Goal: Task Accomplishment & Management: Manage account settings

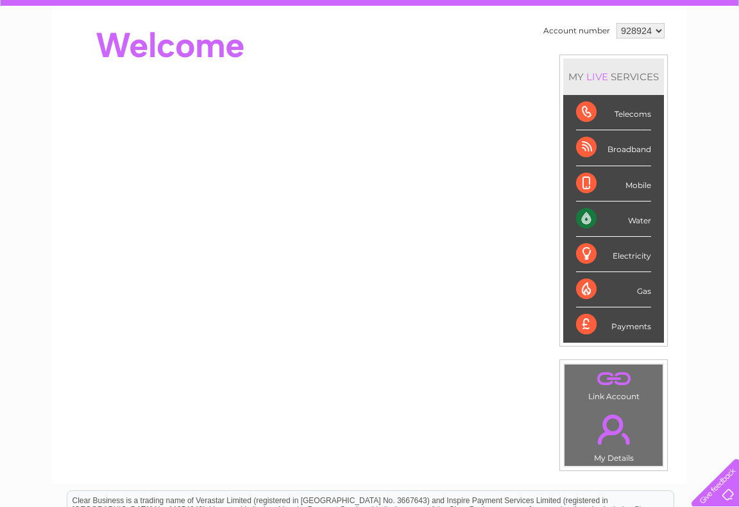
scroll to position [64, 0]
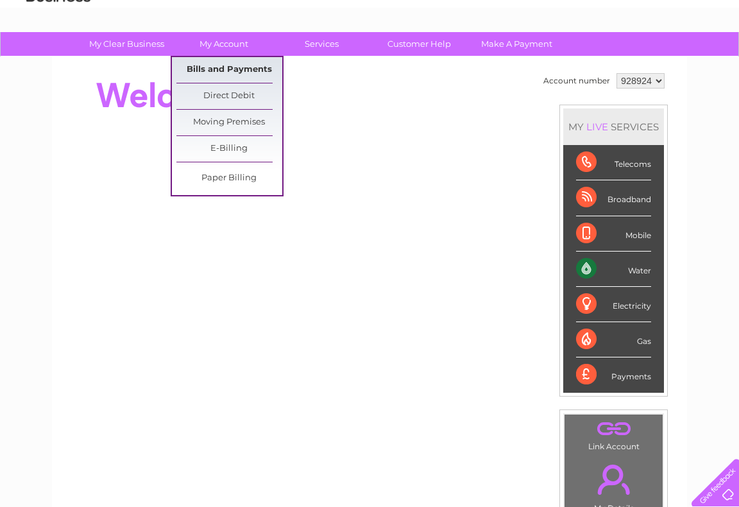
click at [232, 65] on link "Bills and Payments" at bounding box center [229, 70] width 106 height 26
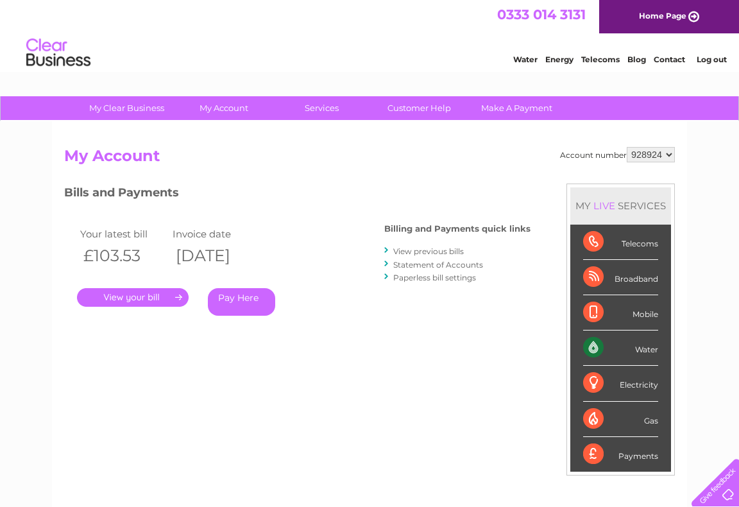
click at [413, 249] on link "View previous bills" at bounding box center [428, 251] width 71 height 10
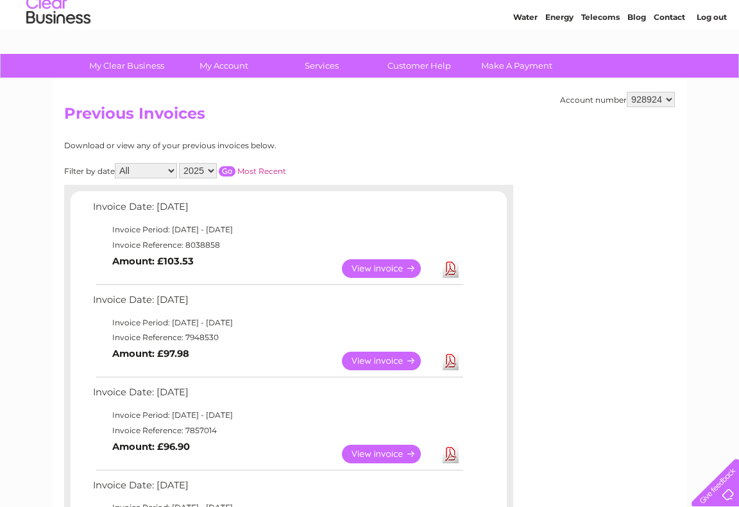
scroll to position [64, 0]
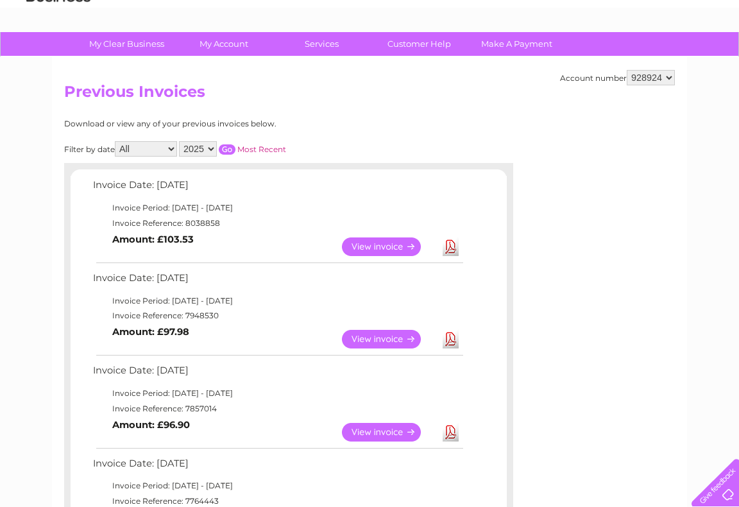
click at [384, 339] on link "View" at bounding box center [389, 339] width 94 height 19
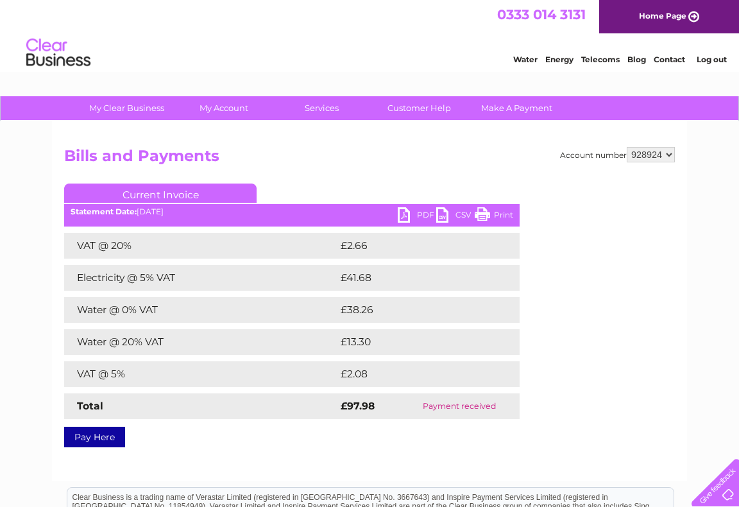
click at [402, 213] on link "PDF" at bounding box center [417, 216] width 38 height 19
click at [402, 214] on link "PDF" at bounding box center [417, 216] width 38 height 19
